Goal: Navigation & Orientation: Find specific page/section

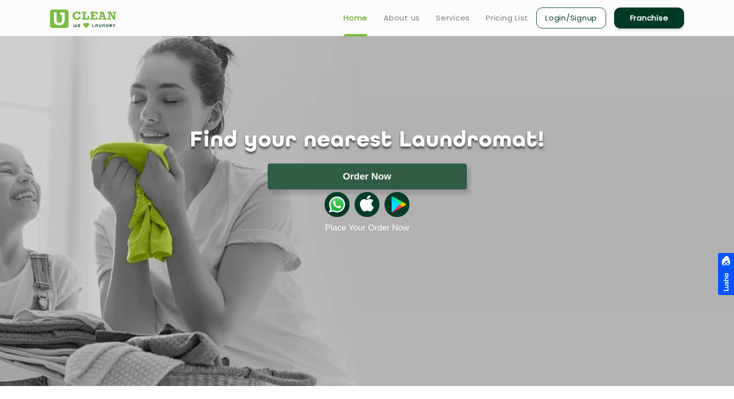
click at [370, 68] on div "Find your nearest Laundromat! Please select the location Order Now Place Your O…" at bounding box center [366, 134] width 649 height 197
click at [398, 24] on ul "Home About us Services Pricing List Login/Signup Franchise" at bounding box center [510, 17] width 349 height 23
click at [401, 17] on link "About us" at bounding box center [402, 18] width 36 height 12
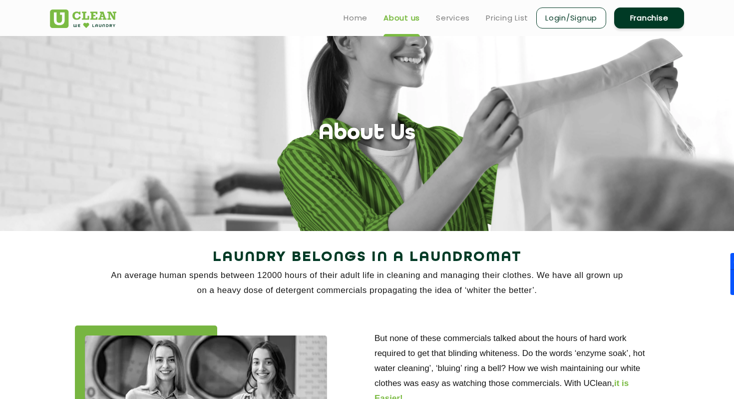
click at [96, 20] on img at bounding box center [83, 18] width 66 height 18
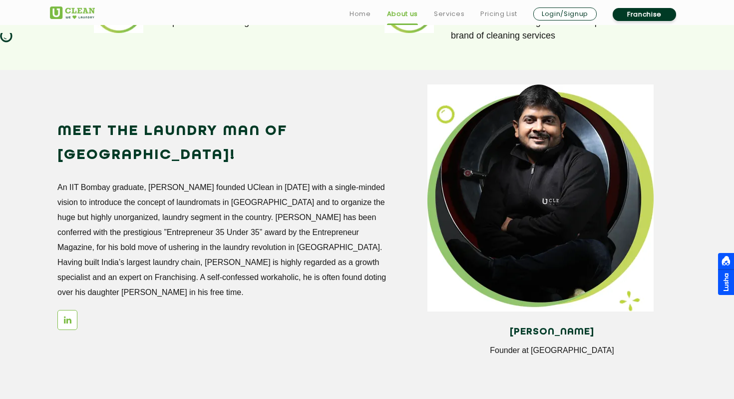
scroll to position [820, 0]
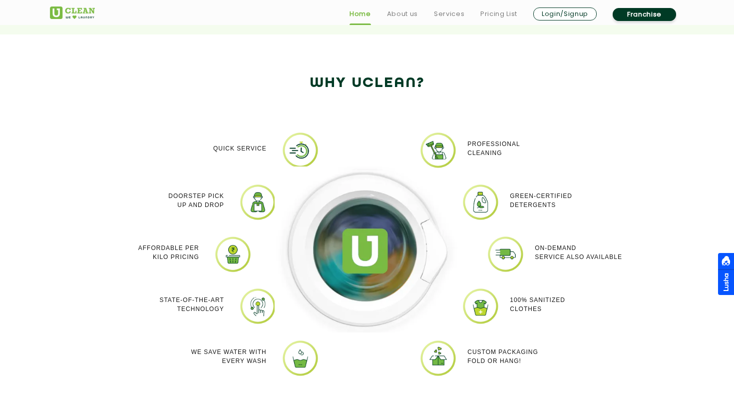
scroll to position [848, 0]
